Goal: Task Accomplishment & Management: Use online tool/utility

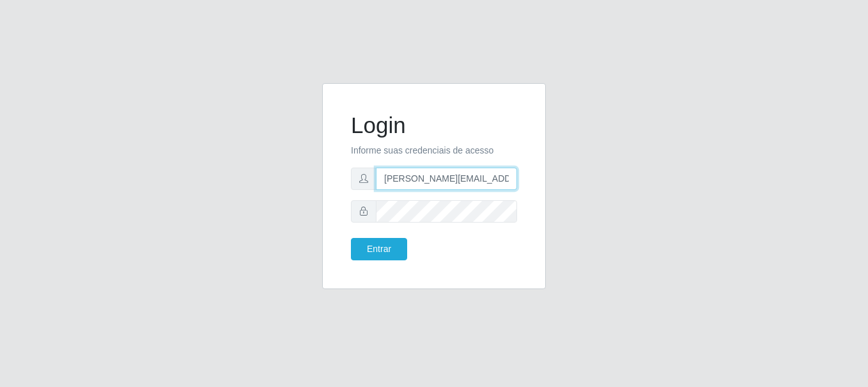
type input "[PERSON_NAME][EMAIL_ADDRESS][PERSON_NAME][DOMAIN_NAME]"
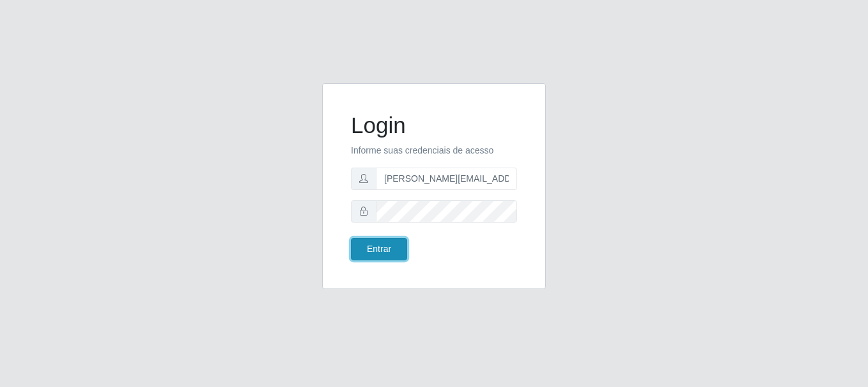
click at [378, 249] on button "Entrar" at bounding box center [379, 249] width 56 height 22
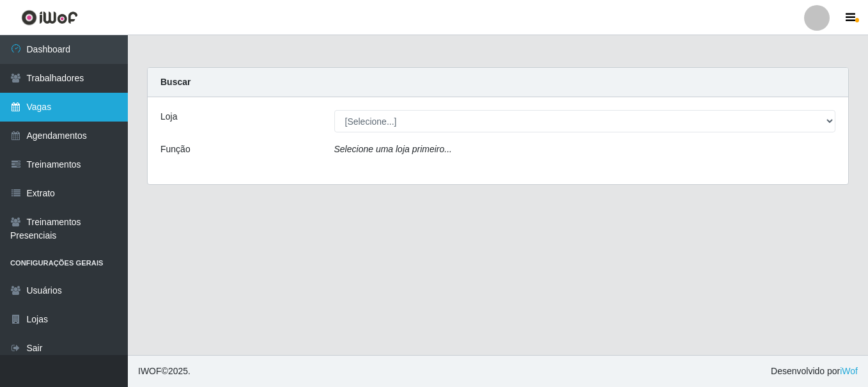
click at [64, 107] on link "Vagas" at bounding box center [64, 107] width 128 height 29
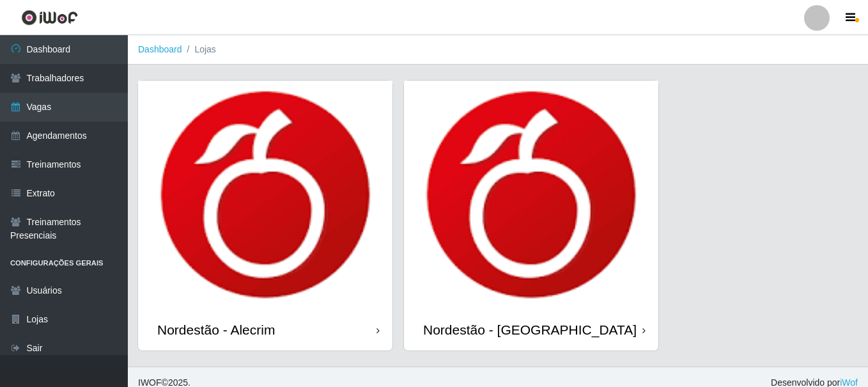
click at [219, 322] on div "Nordestão - Alecrim" at bounding box center [216, 330] width 118 height 16
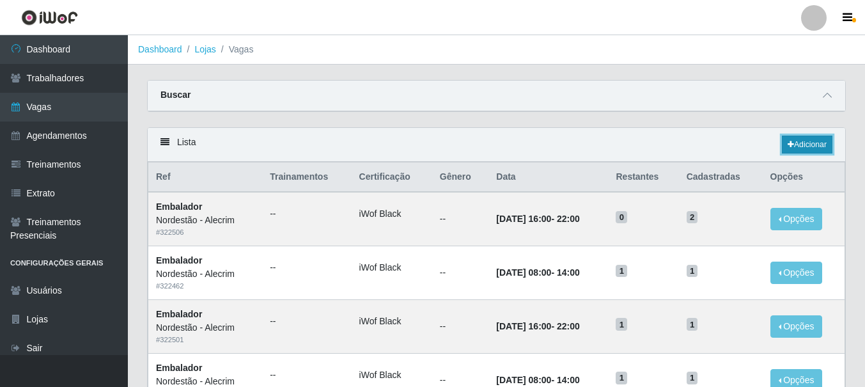
click at [805, 145] on link "Adicionar" at bounding box center [807, 145] width 51 height 18
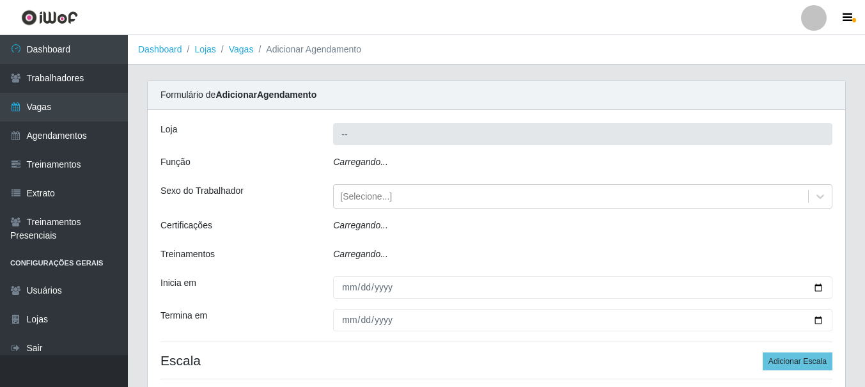
type input "Nordestão - Alecrim"
